Goal: Navigation & Orientation: Understand site structure

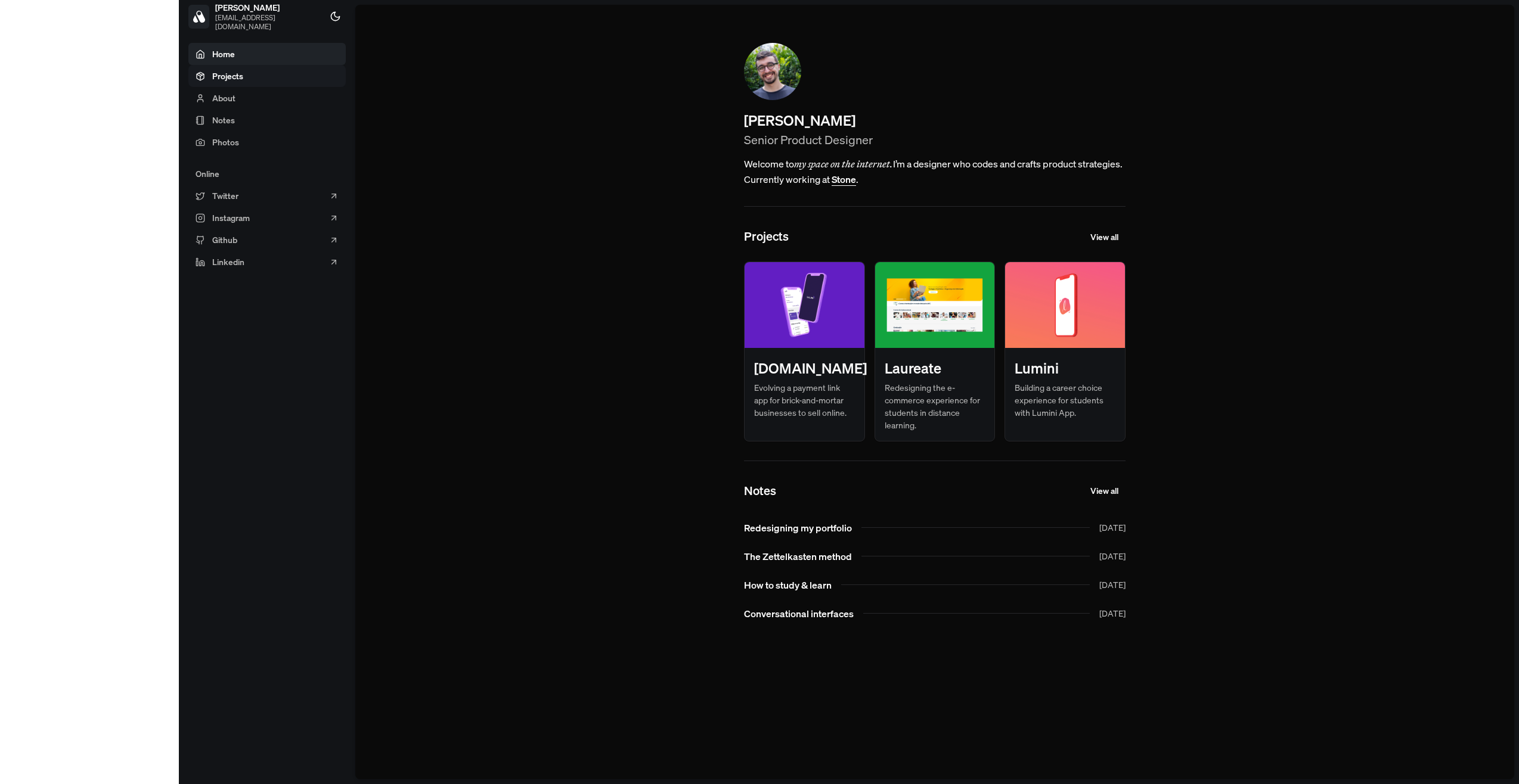
click at [212, 75] on span "Projects" at bounding box center [228, 76] width 31 height 13
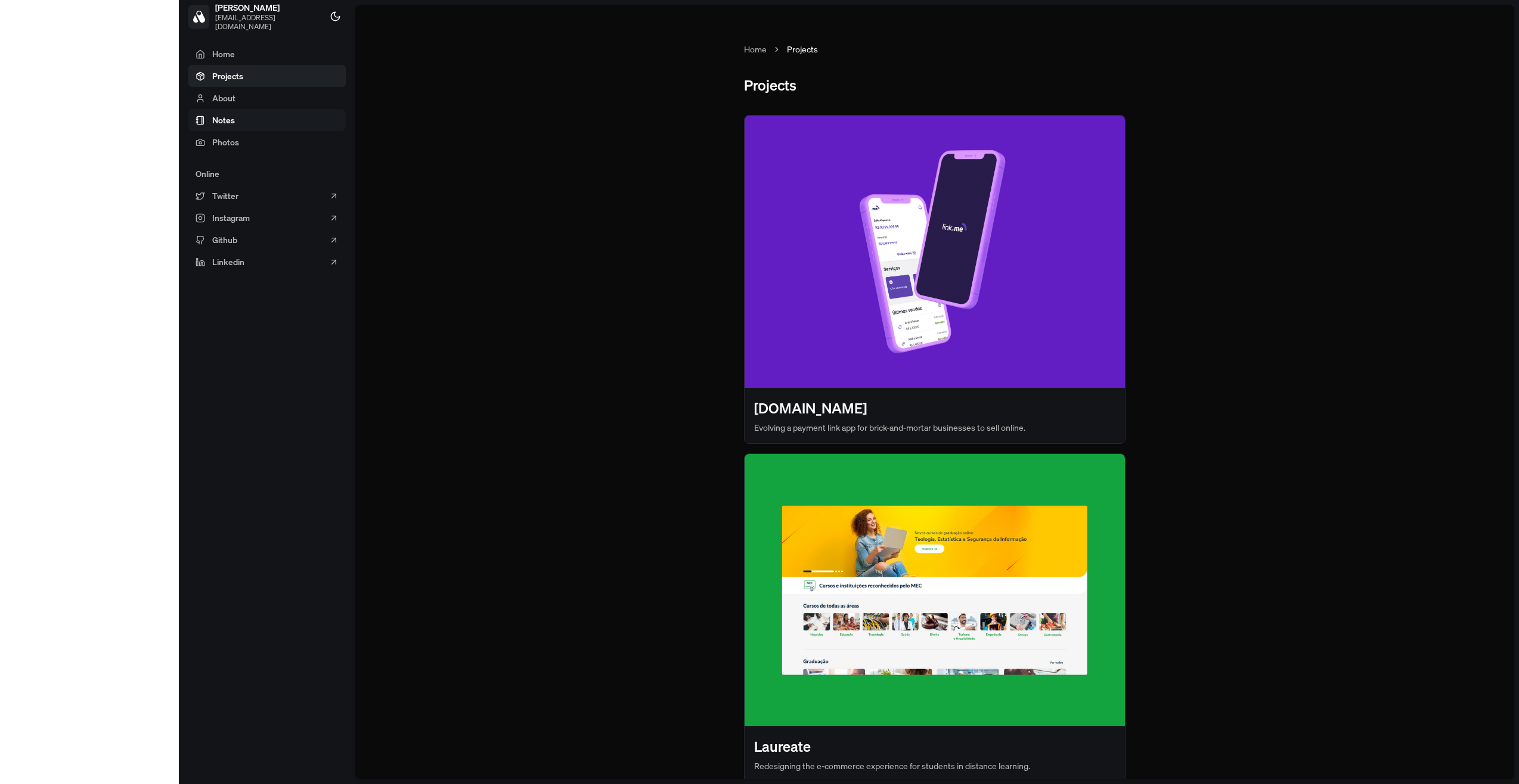
click at [212, 117] on span "Notes" at bounding box center [224, 120] width 23 height 13
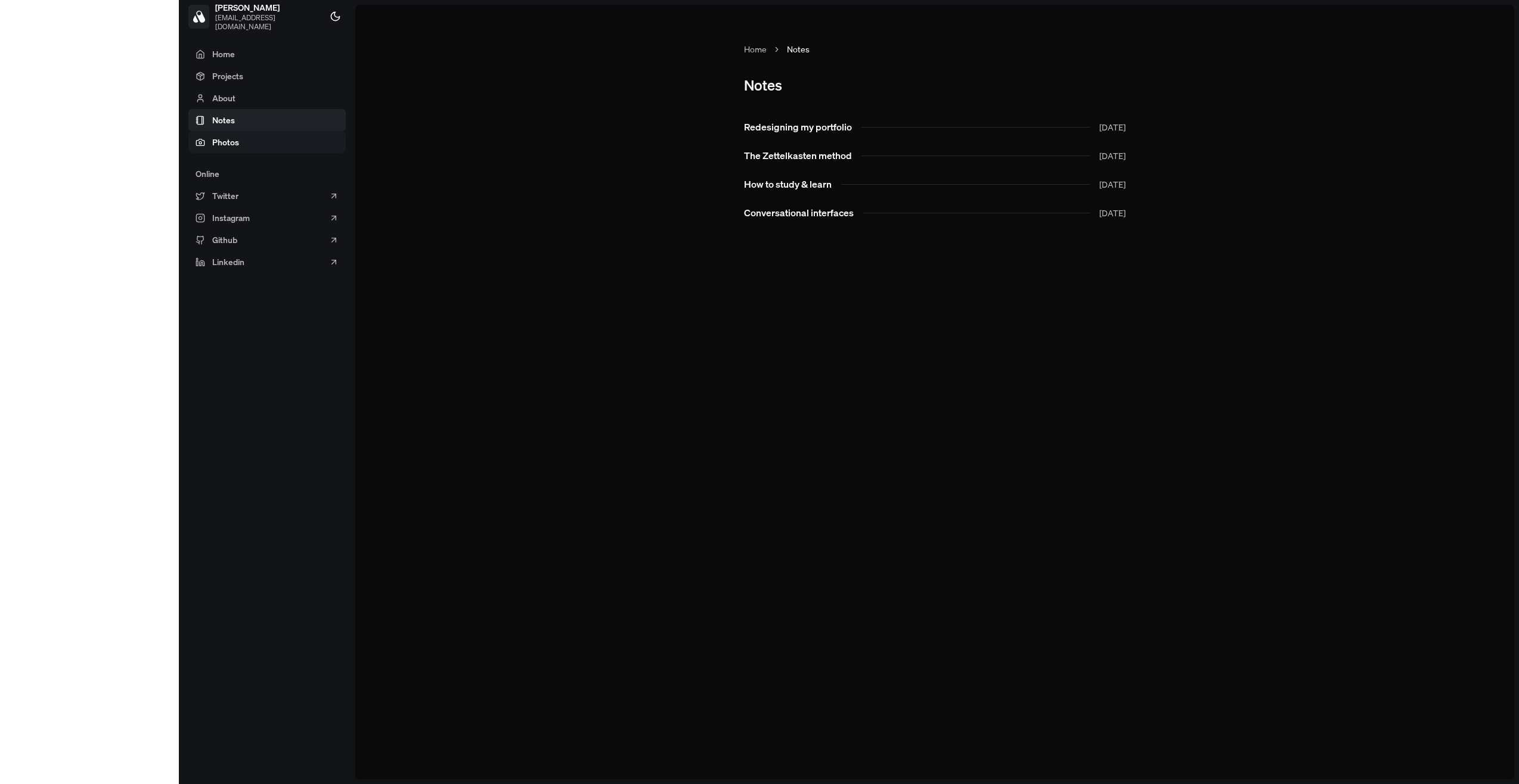
click at [212, 148] on span "Photos" at bounding box center [226, 142] width 27 height 13
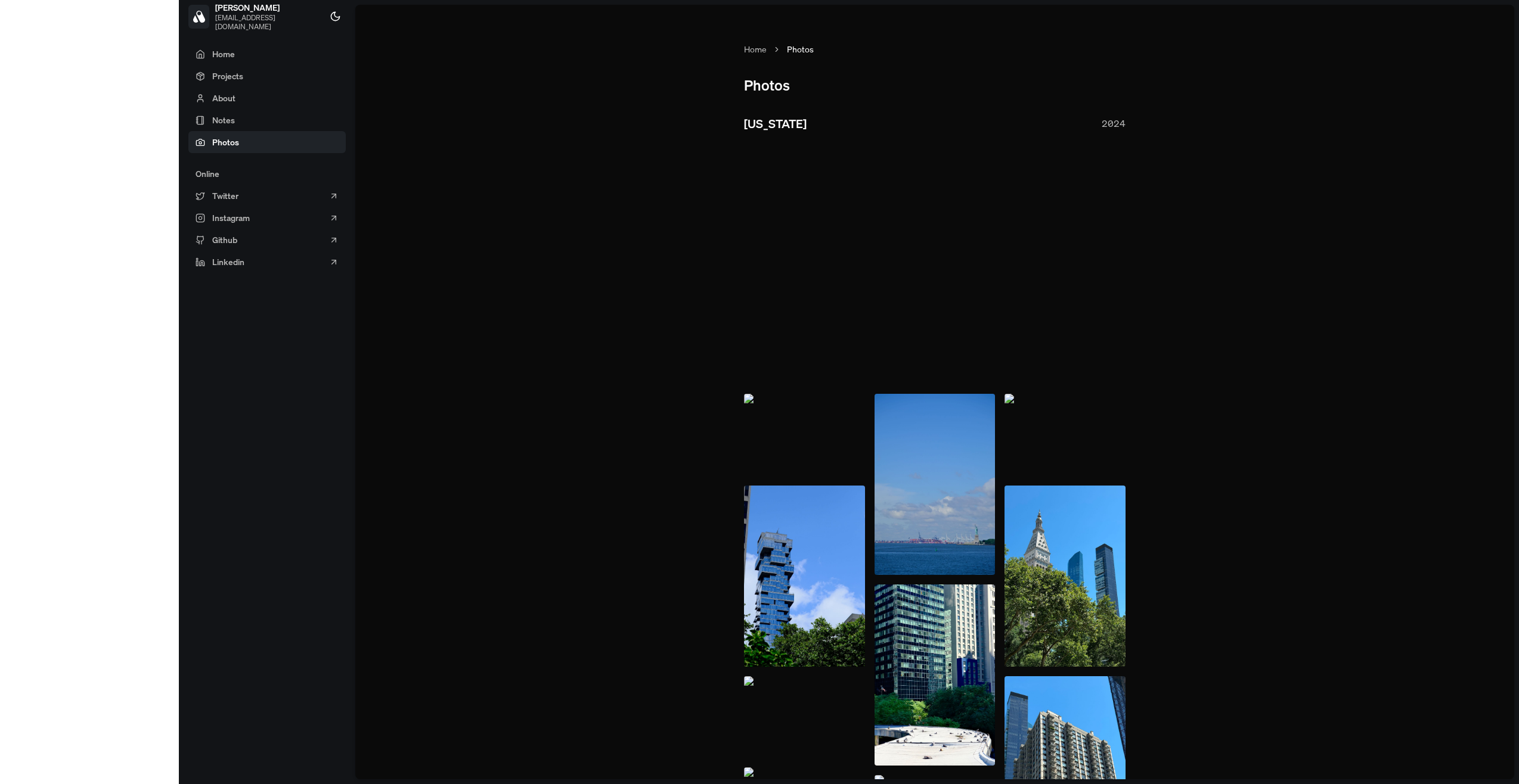
click at [189, 177] on div "Online" at bounding box center [268, 174] width 158 height 22
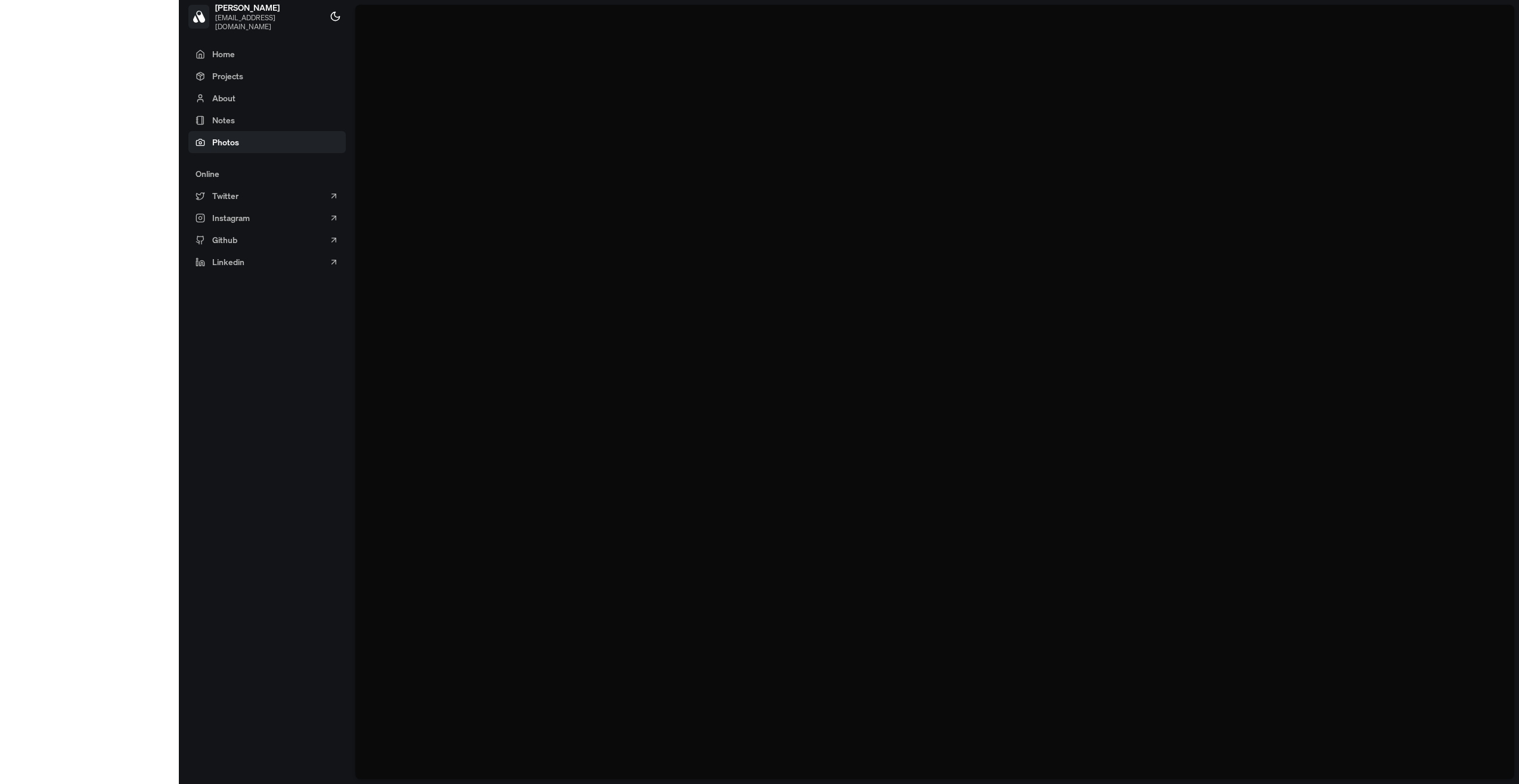
scroll to position [2708, 0]
